Goal: Navigation & Orientation: Find specific page/section

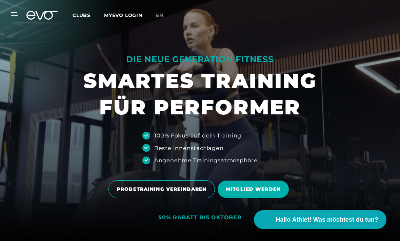
click at [160, 13] on span "en" at bounding box center [159, 15] width 7 height 6
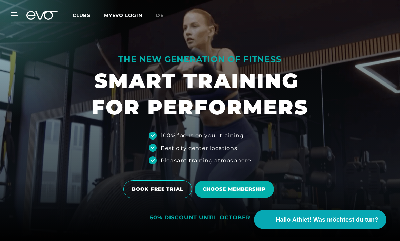
click at [83, 10] on div "MyEVO Login About Memberships free trial DAYPASS EVO Studios [GEOGRAPHIC_DATA] …" at bounding box center [200, 15] width 398 height 20
click at [84, 12] on span "Clubs" at bounding box center [82, 15] width 18 height 6
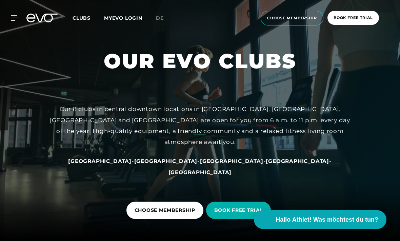
click at [78, 16] on span "Clubs" at bounding box center [82, 18] width 18 height 6
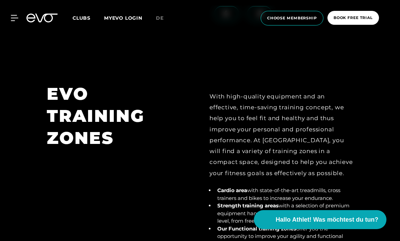
scroll to position [2225, 0]
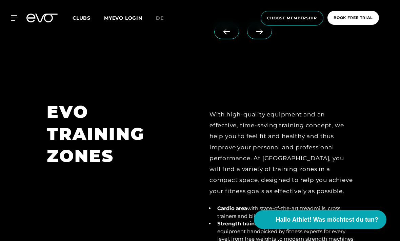
click at [261, 39] on span at bounding box center [259, 31] width 25 height 15
click at [262, 35] on icon at bounding box center [260, 32] width 12 height 6
click at [261, 34] on icon at bounding box center [260, 32] width 6 height 6
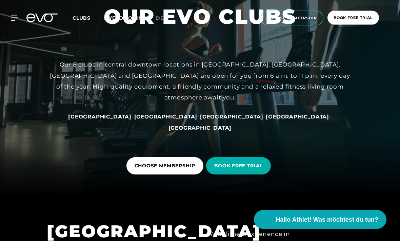
scroll to position [0, 0]
